Goal: Task Accomplishment & Management: Use online tool/utility

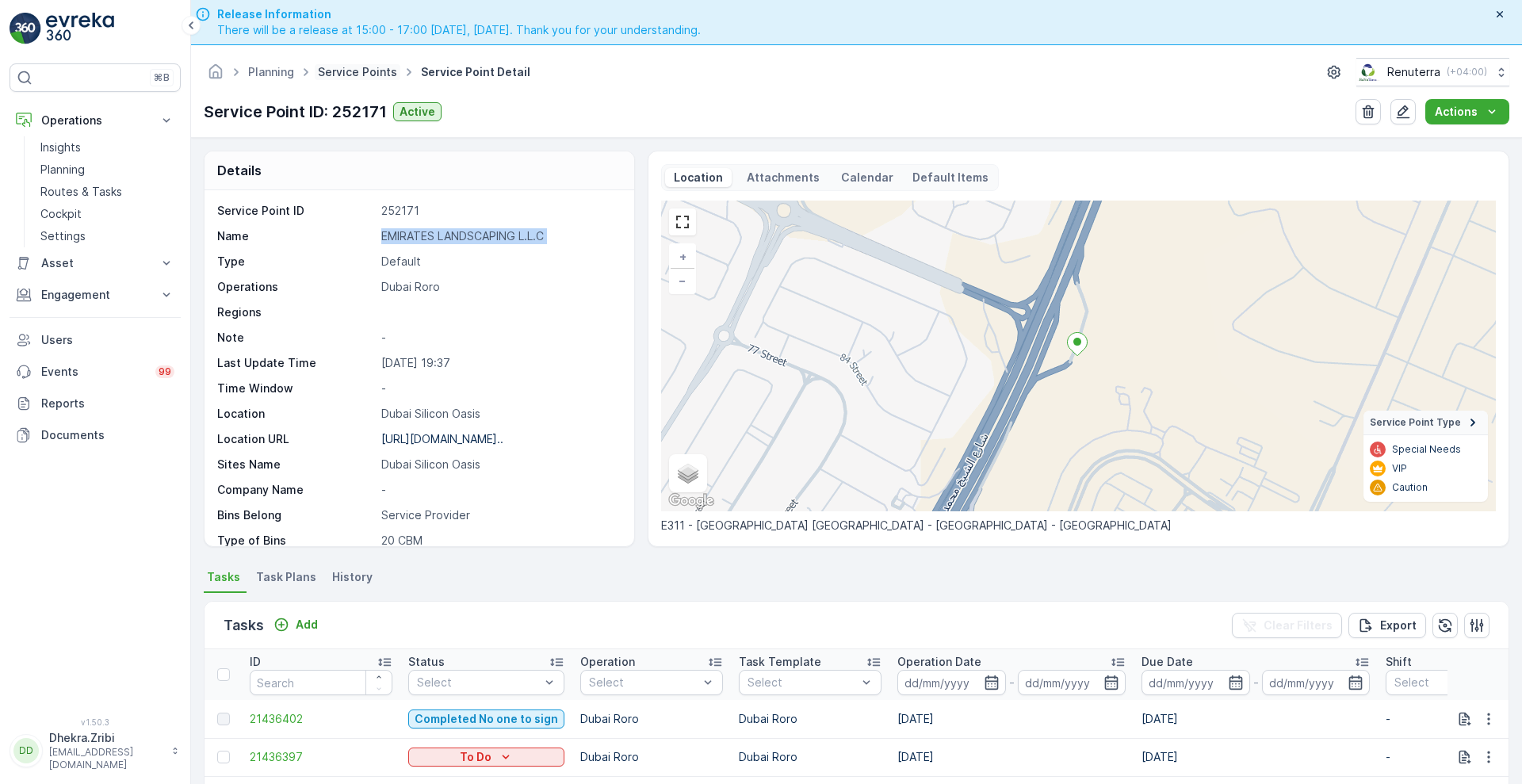
click at [365, 78] on link "Service Points" at bounding box center [358, 72] width 80 height 14
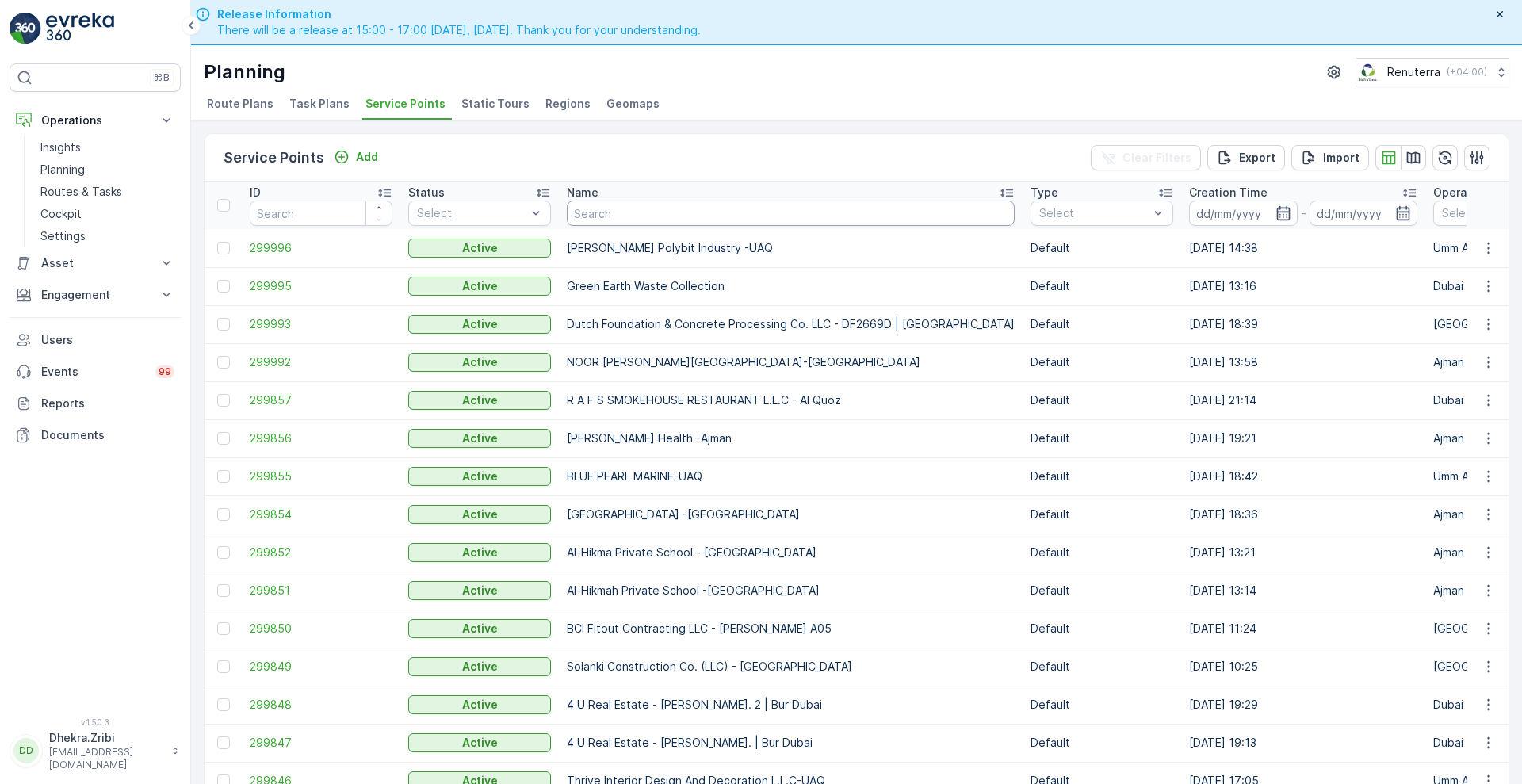
click at [663, 224] on input "text" at bounding box center [790, 213] width 448 height 25
type input "skb"
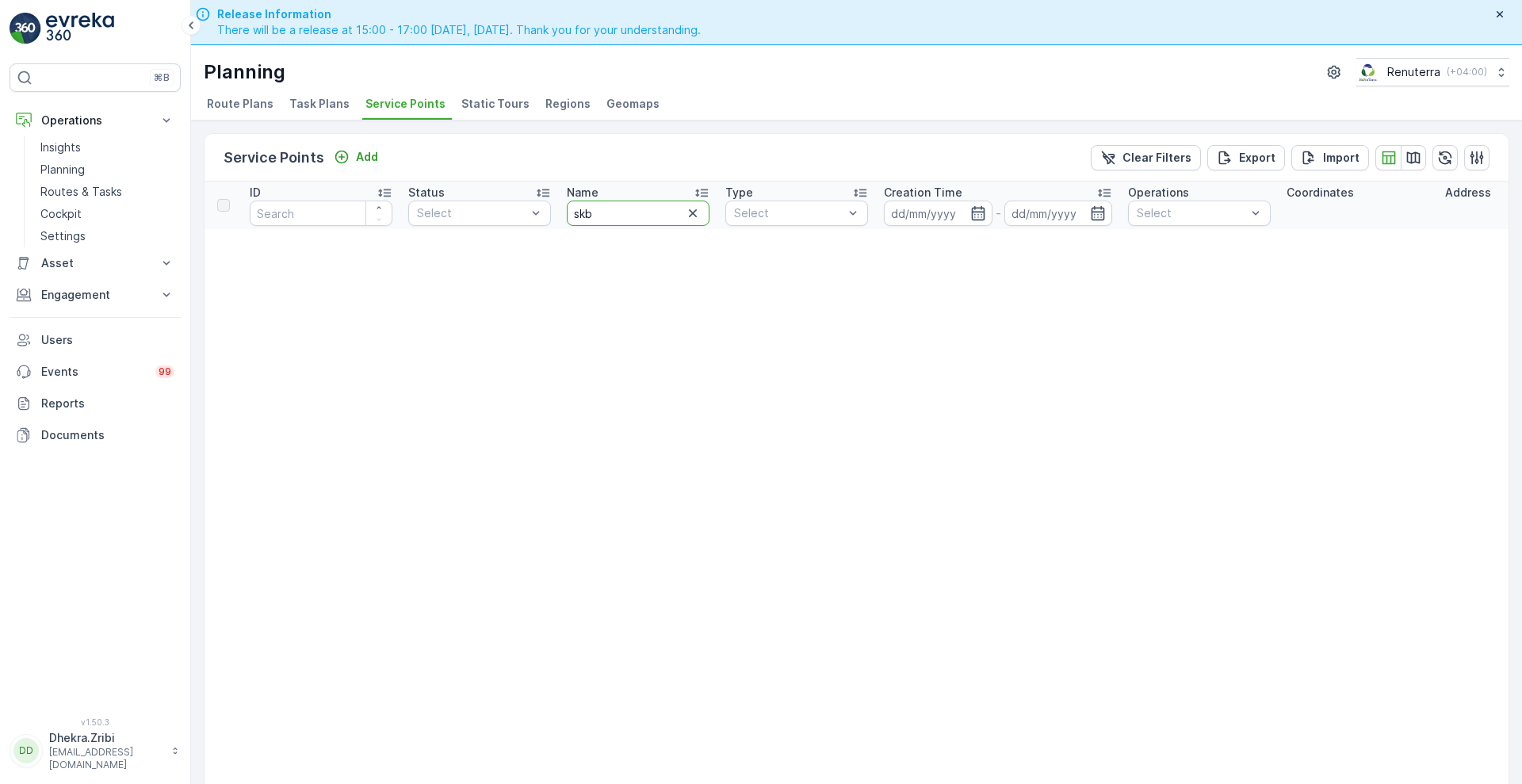
click at [610, 214] on input "skb" at bounding box center [637, 213] width 143 height 25
type input "sbk"
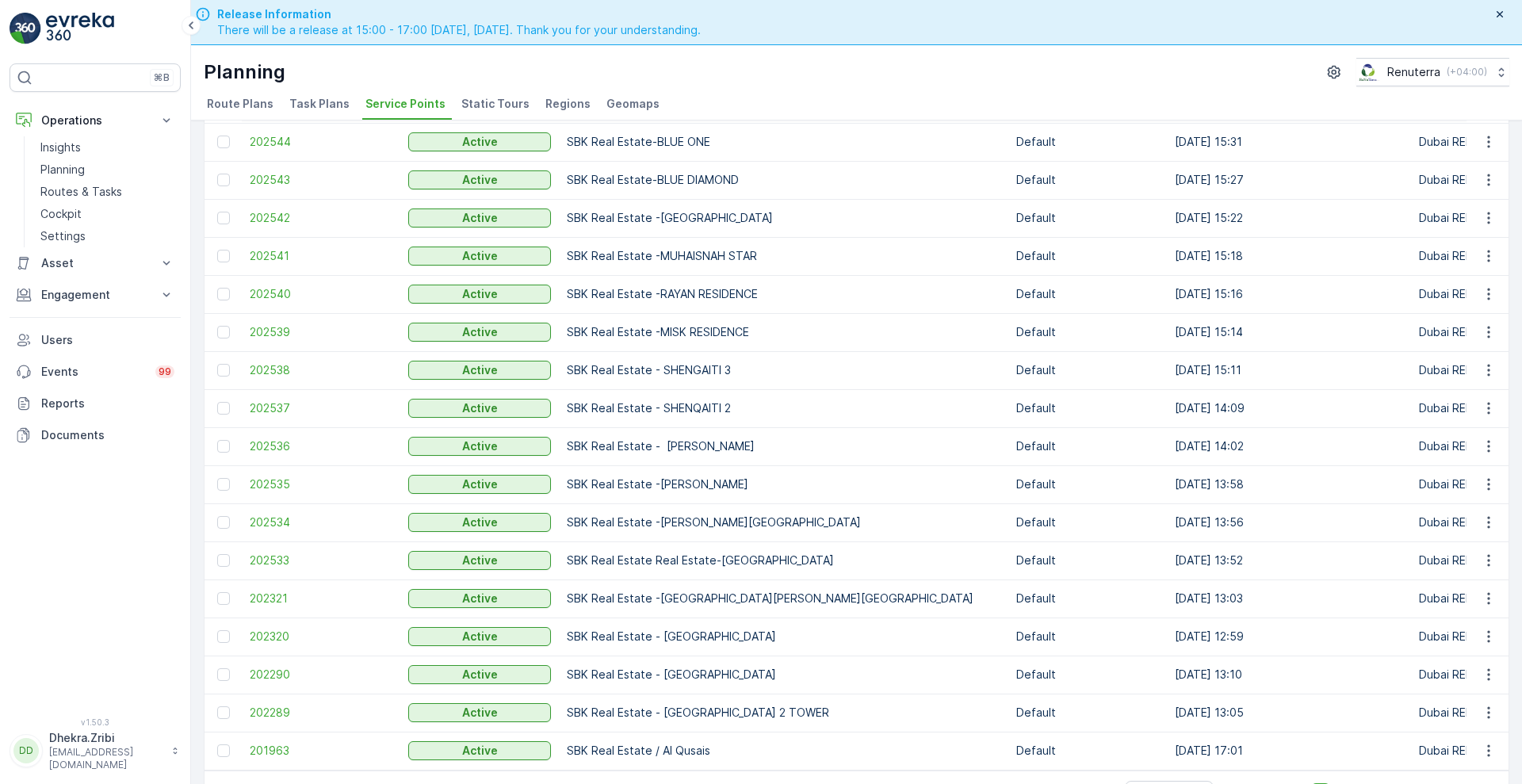
scroll to position [45, 0]
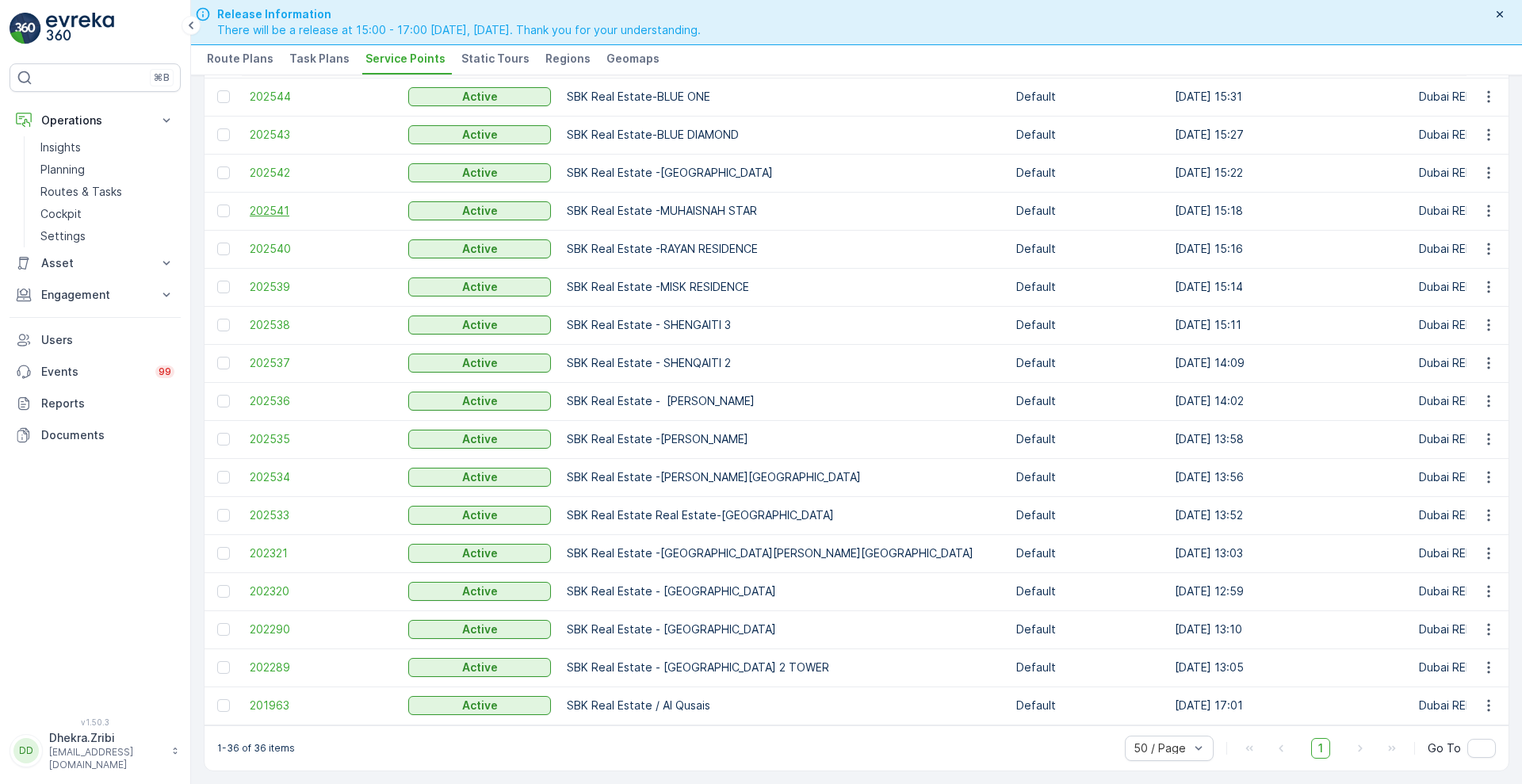
click at [274, 203] on span "202541" at bounding box center [321, 211] width 143 height 16
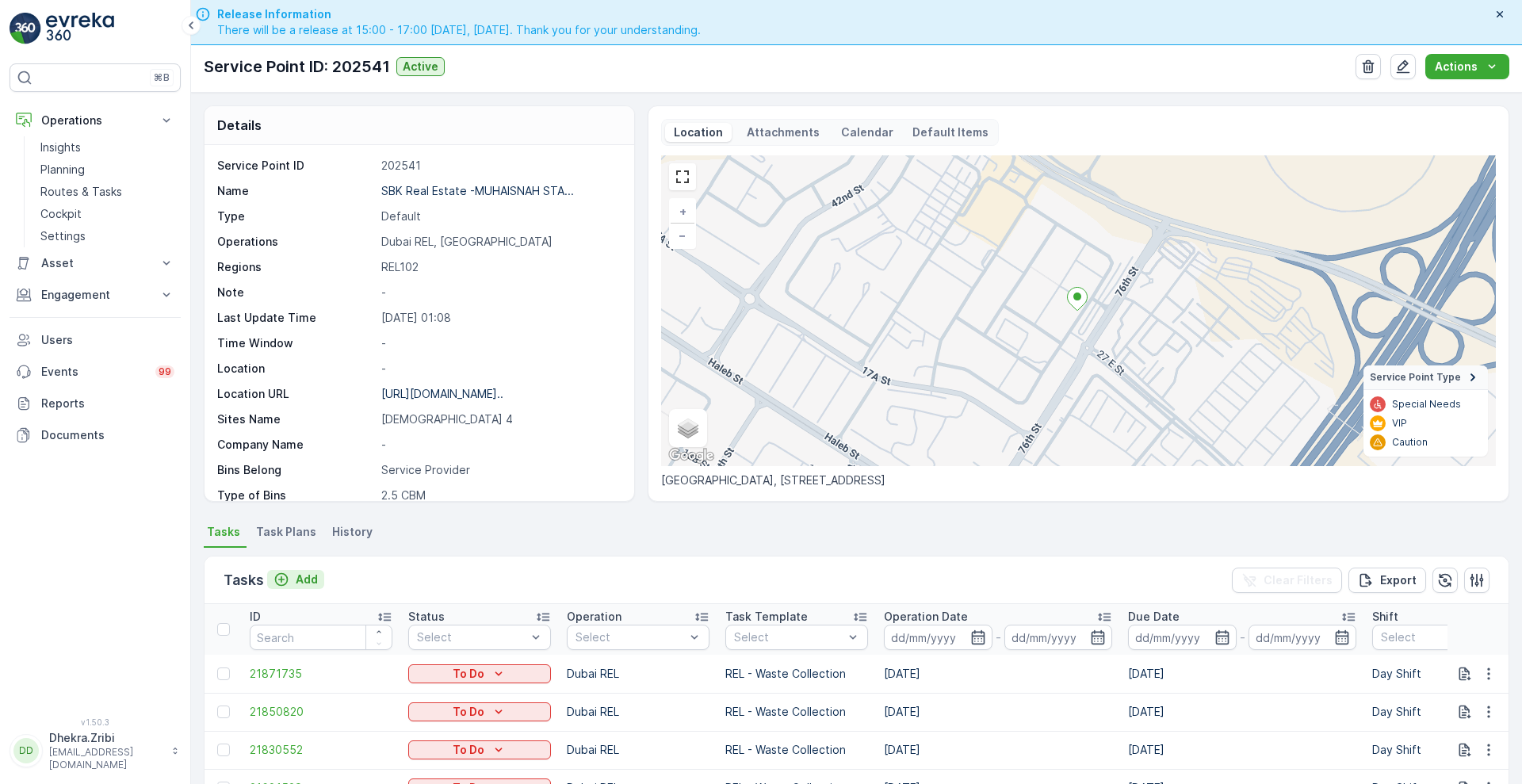
click at [306, 577] on p "Add" at bounding box center [307, 579] width 22 height 16
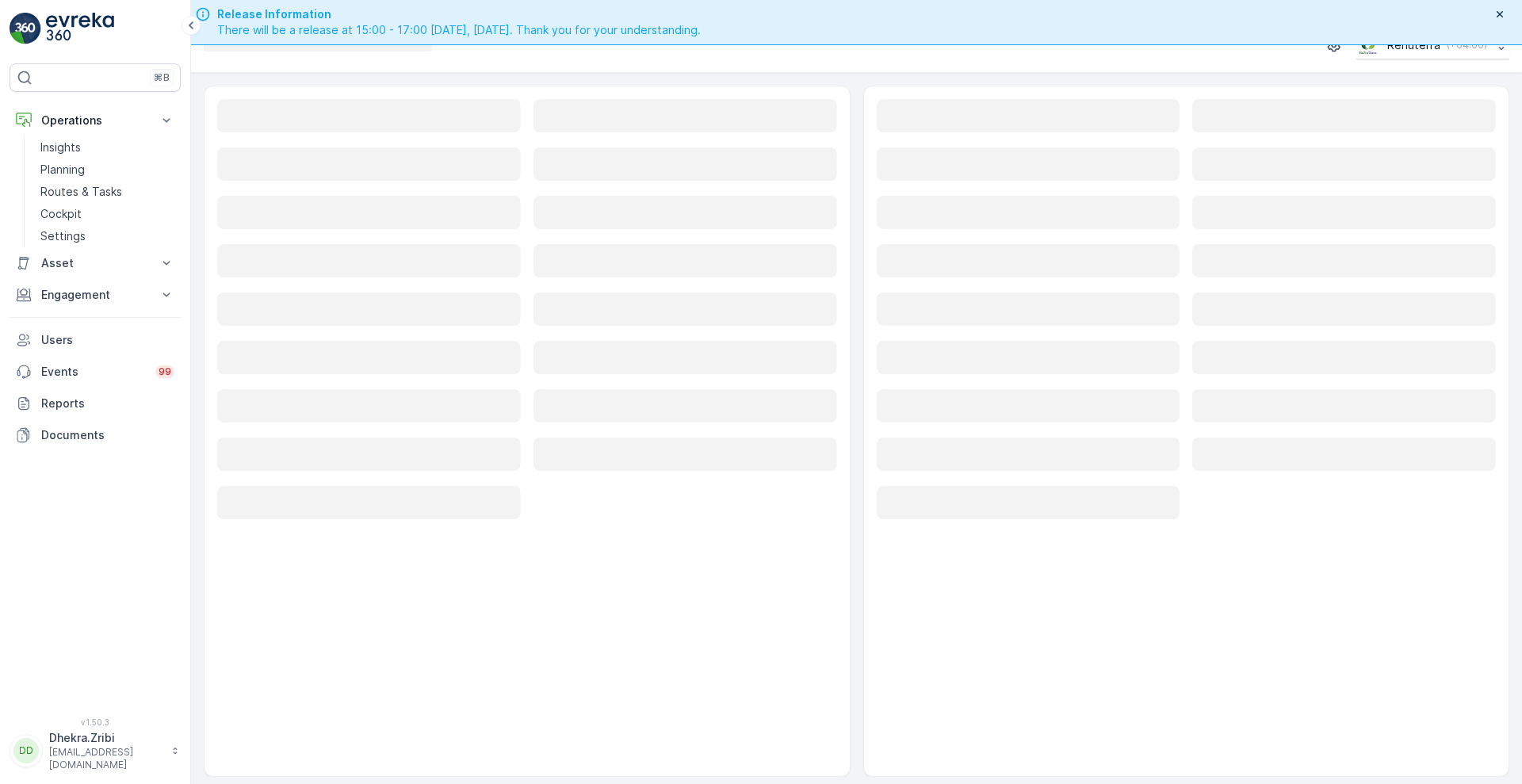
scroll to position [45, 0]
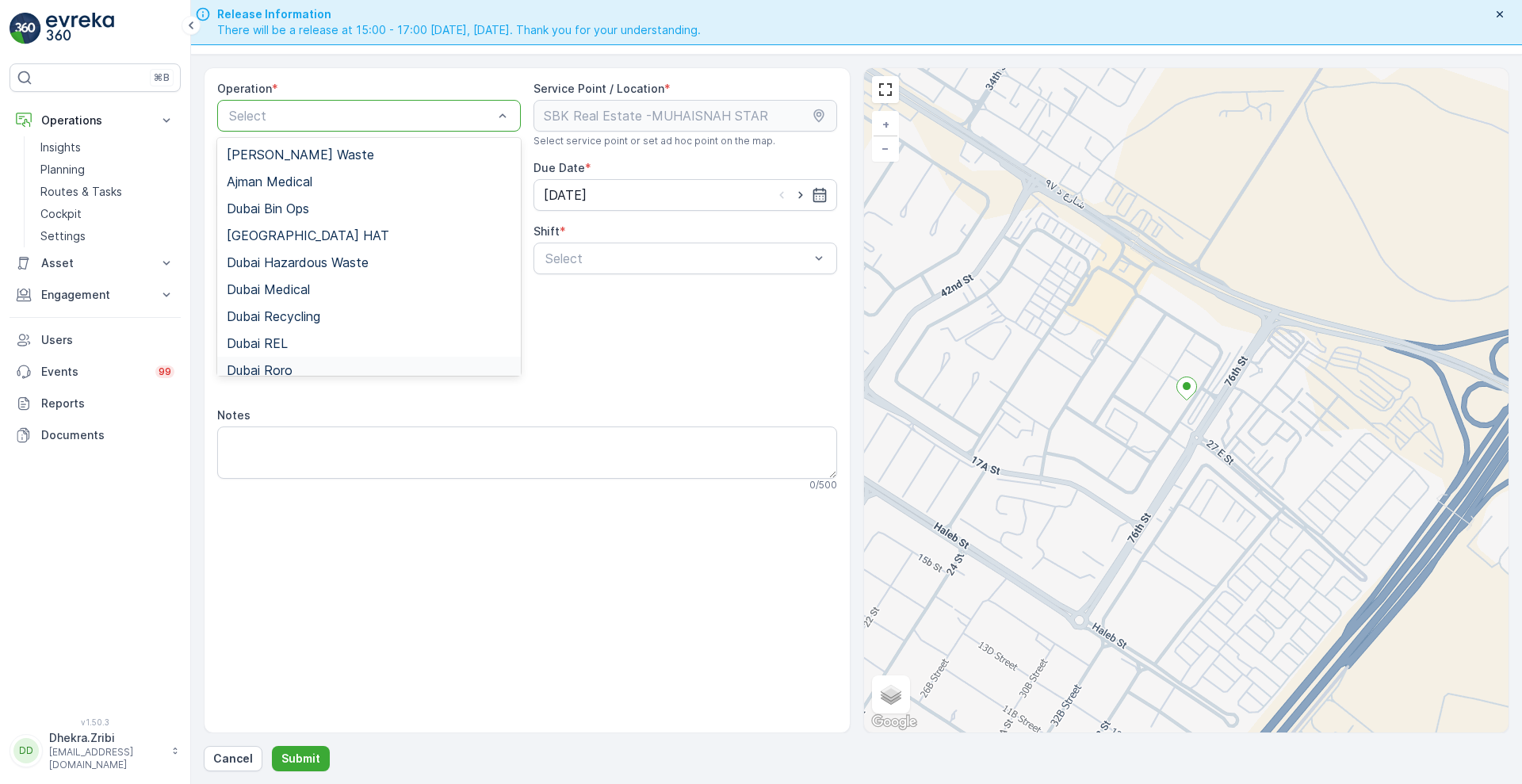
click at [290, 363] on span "Dubai Roro" at bounding box center [259, 370] width 66 height 14
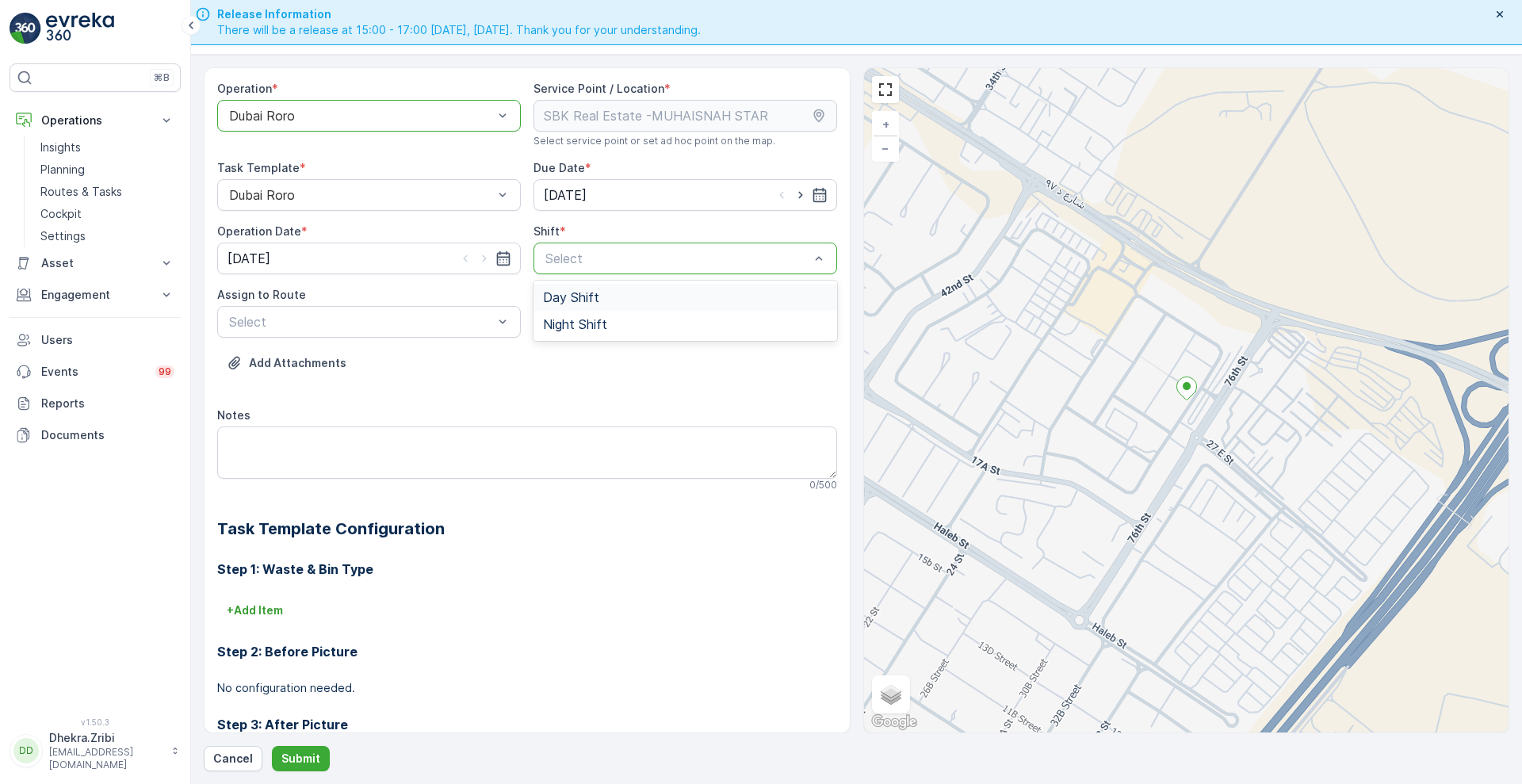
click at [577, 300] on span "Day Shift" at bounding box center [571, 296] width 56 height 14
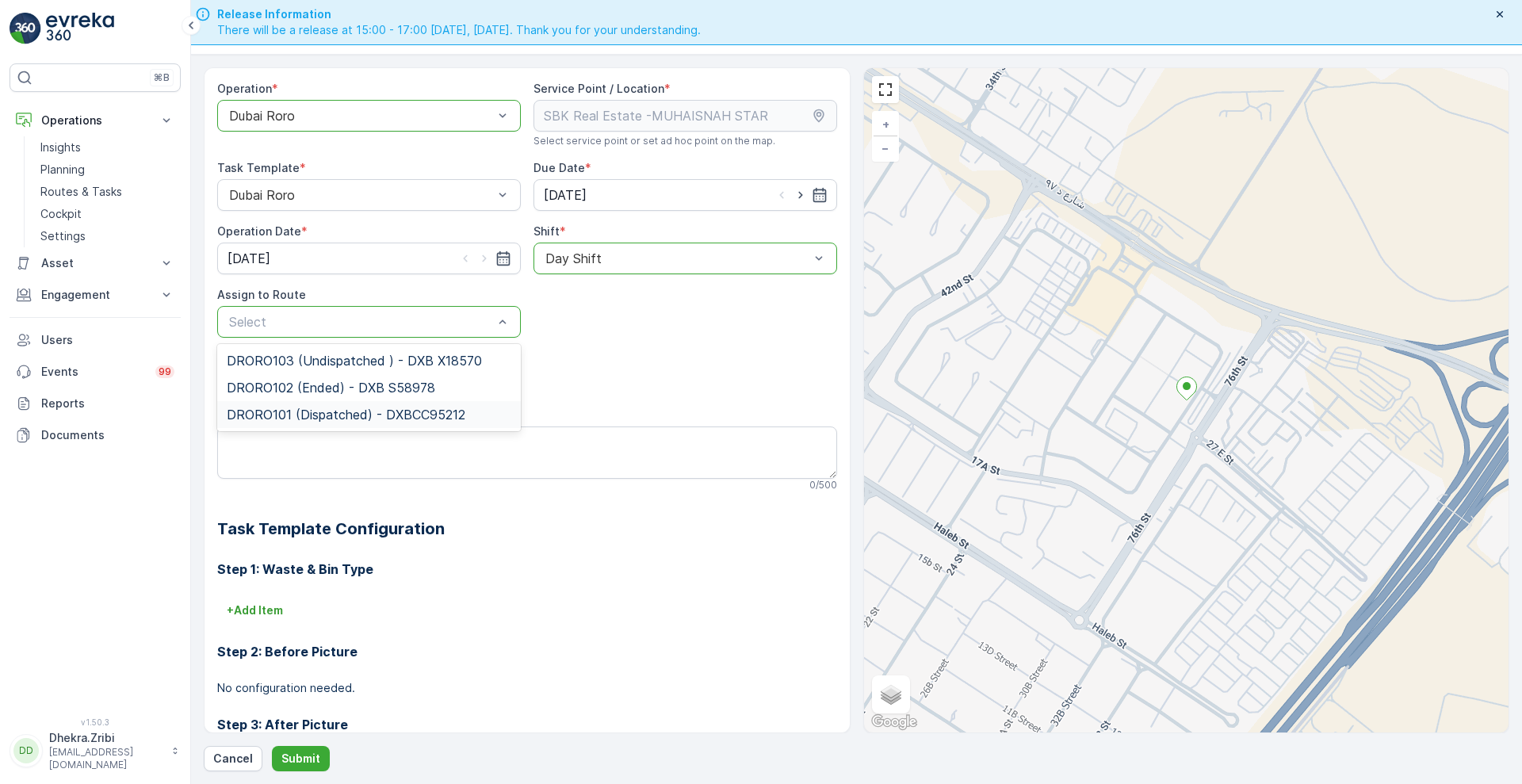
click at [307, 411] on span "DRORO101 (Dispatched) - DXBCC95212" at bounding box center [346, 414] width 239 height 14
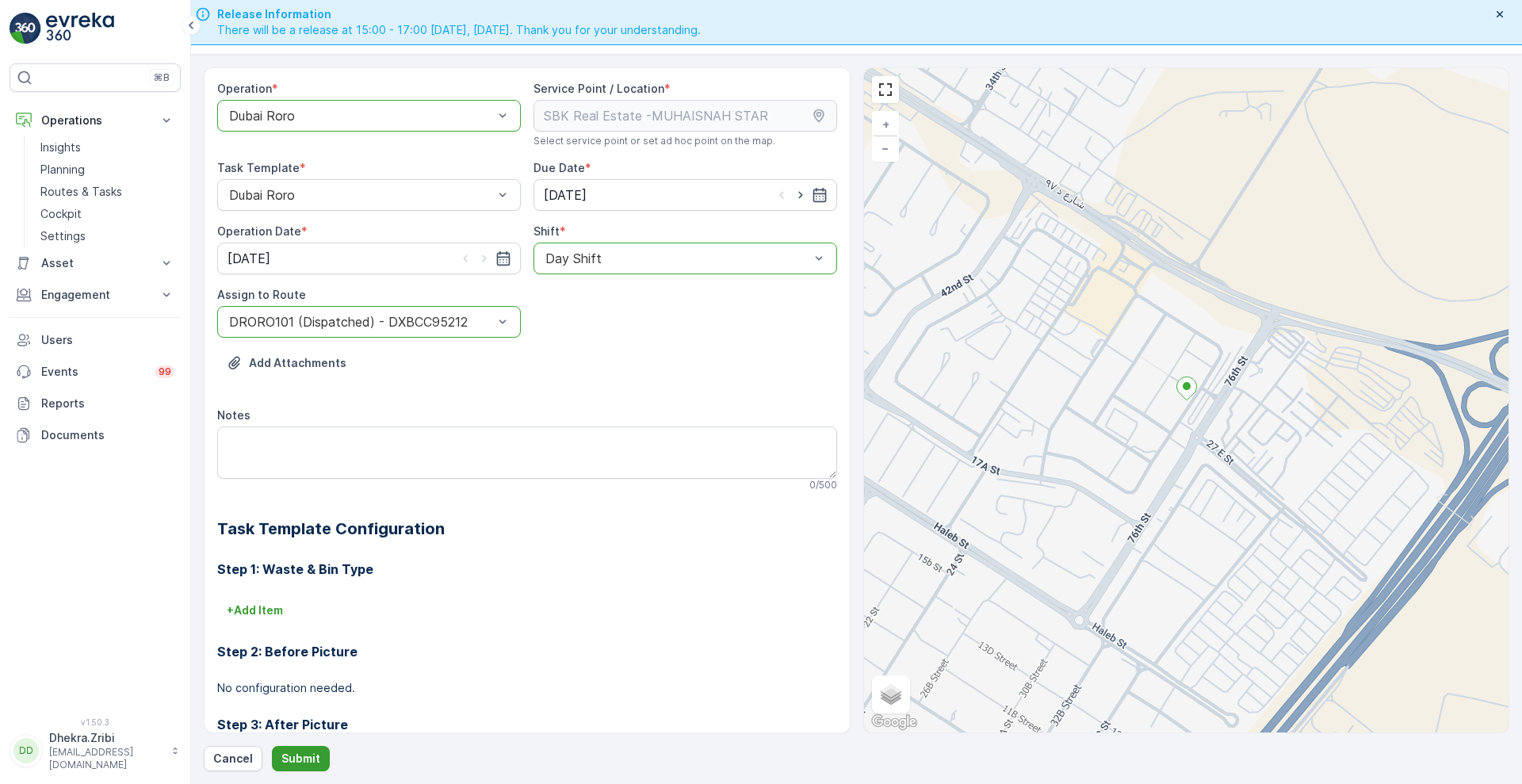
click at [304, 756] on p "Submit" at bounding box center [300, 758] width 39 height 16
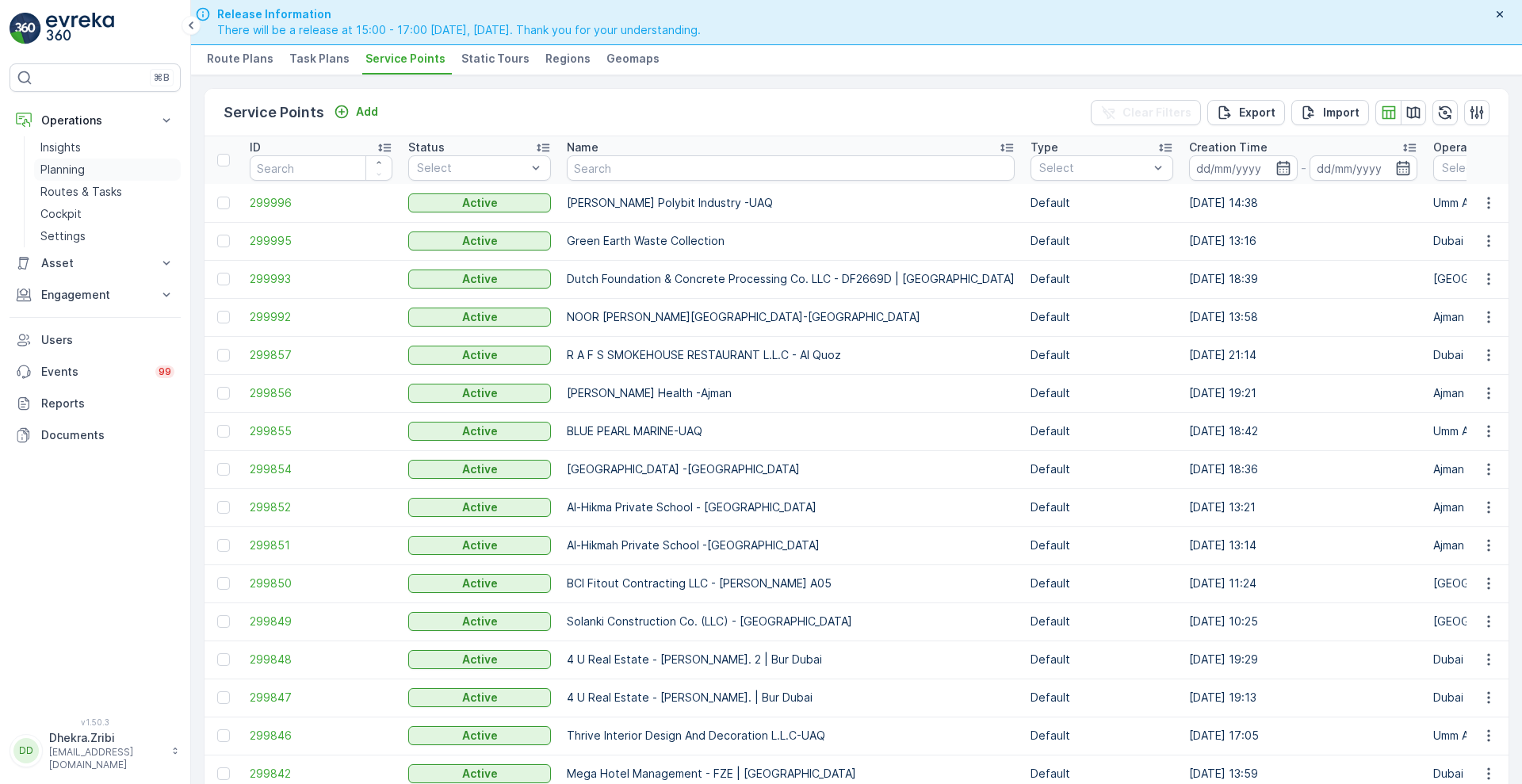
click at [71, 166] on p "Planning" at bounding box center [62, 169] width 44 height 16
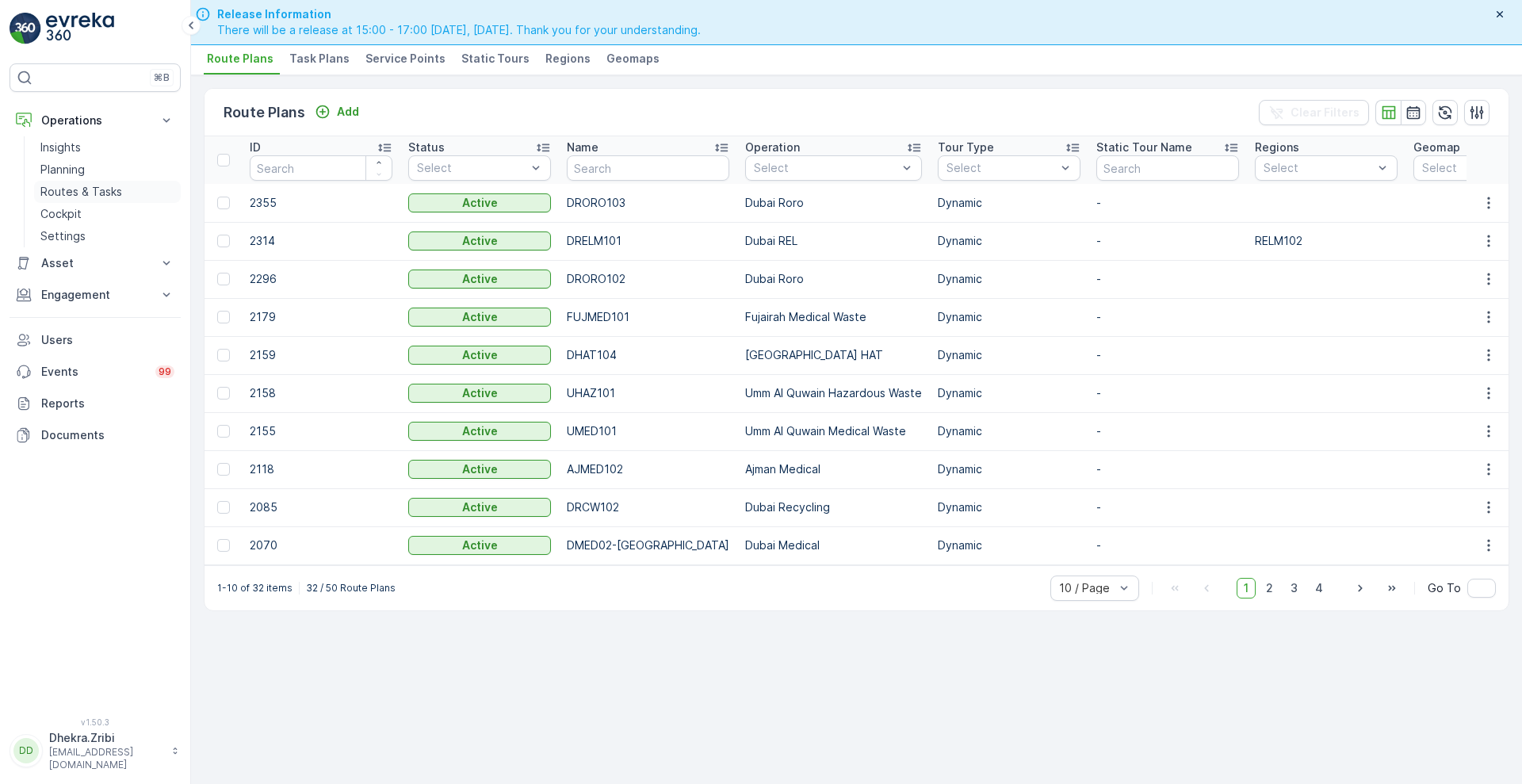
click at [109, 188] on p "Routes & Tasks" at bounding box center [81, 192] width 81 height 16
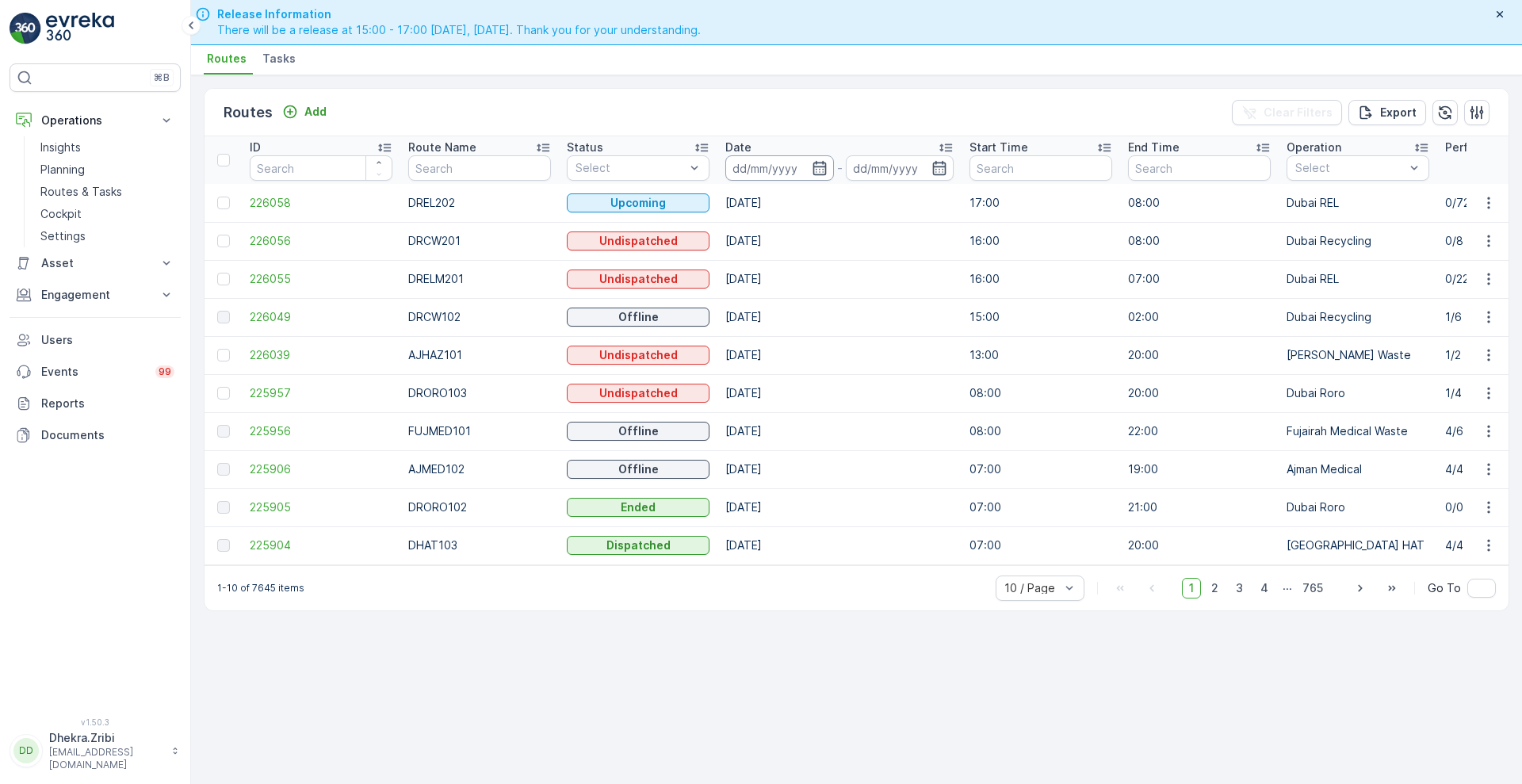
click at [770, 170] on input at bounding box center [780, 168] width 109 height 25
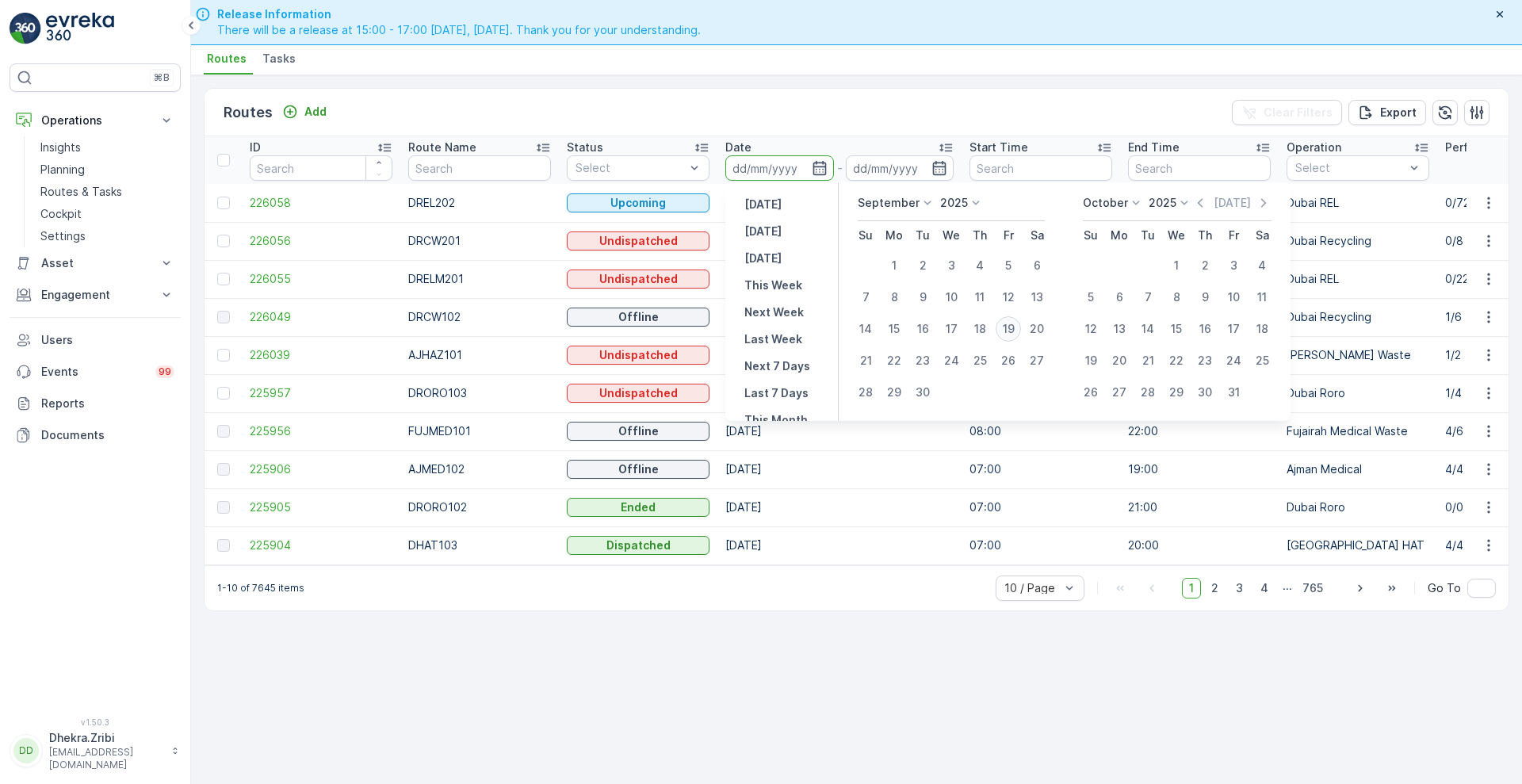
click at [1009, 324] on div "19" at bounding box center [1007, 328] width 25 height 25
type input "[DATE]"
click at [1009, 324] on div "19" at bounding box center [1007, 328] width 25 height 25
type input "[DATE]"
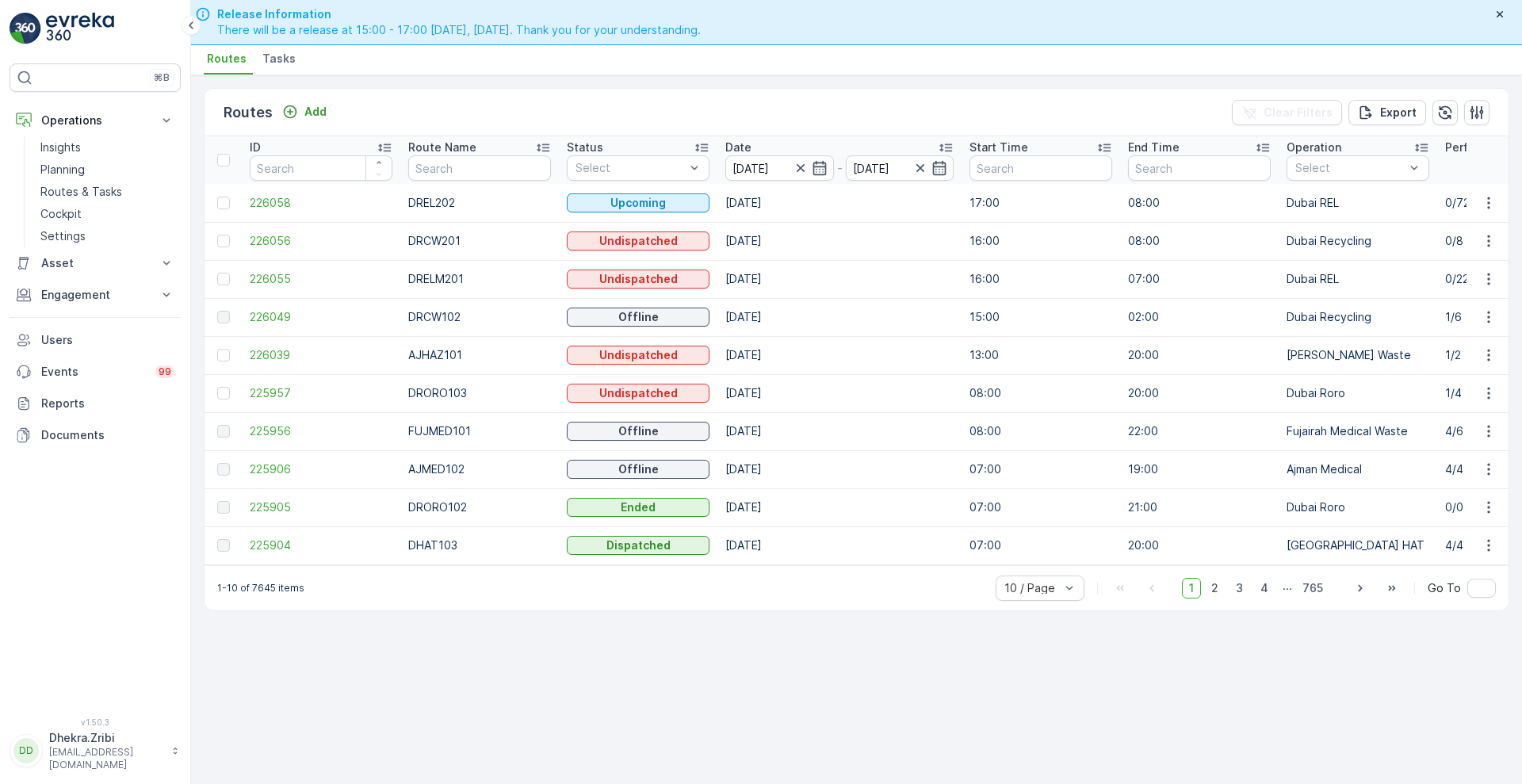
click at [634, 80] on div "Routes Add Clear Filters Export ID Route Name Status Select Date [DATE] - [DATE…" at bounding box center [856, 429] width 1331 height 708
click at [435, 177] on input "text" at bounding box center [479, 168] width 143 height 25
type input "roro"
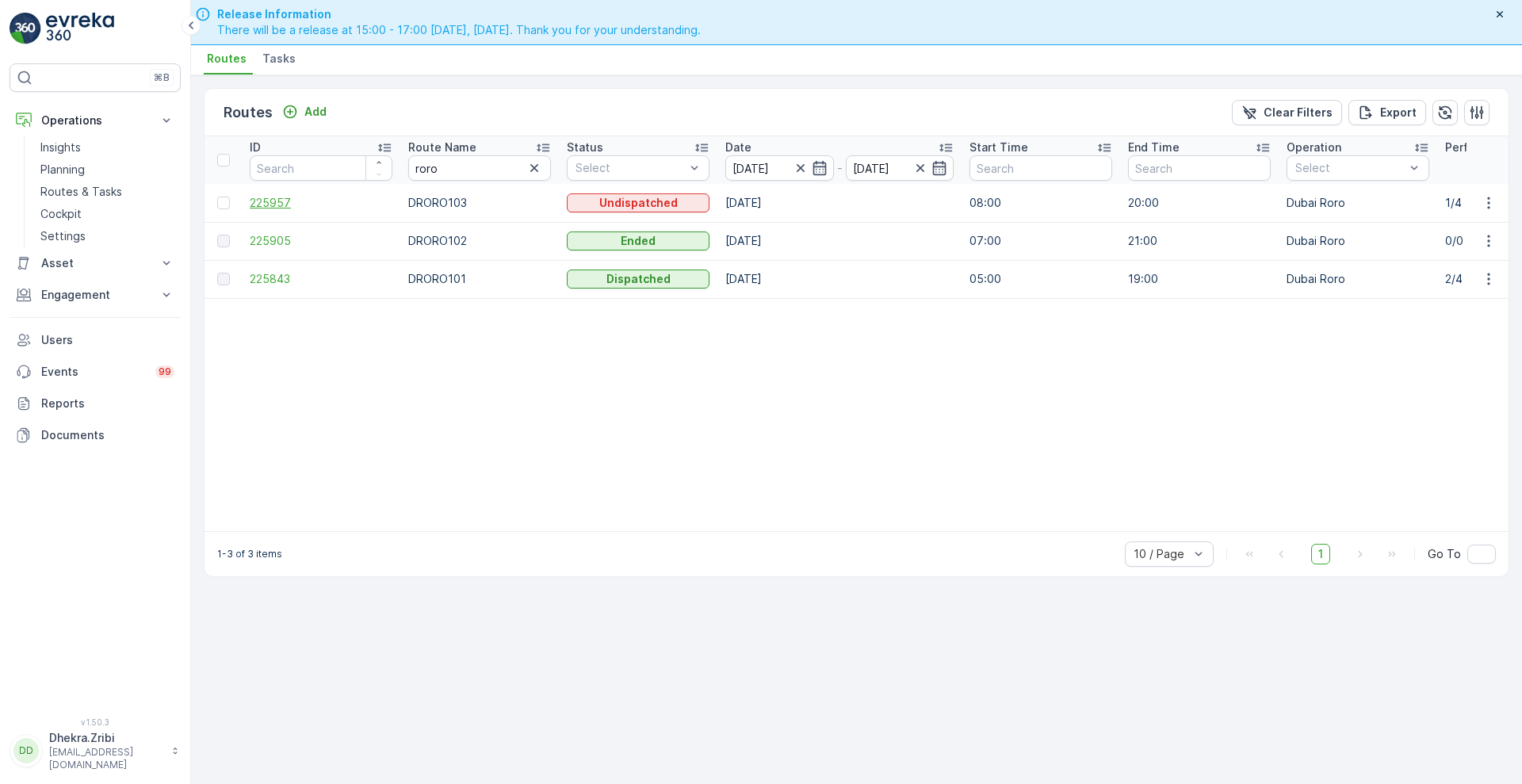
click at [251, 201] on span "225957" at bounding box center [321, 202] width 143 height 16
